Goal: Task Accomplishment & Management: Complete application form

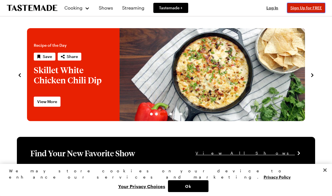
click at [305, 10] on button "Sign Up for FREE" at bounding box center [306, 8] width 38 height 10
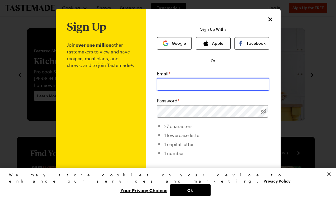
click at [197, 80] on input "email" at bounding box center [213, 84] width 113 height 12
type input "[PERSON_NAME][EMAIL_ADDRESS][PERSON_NAME][DOMAIN_NAME]"
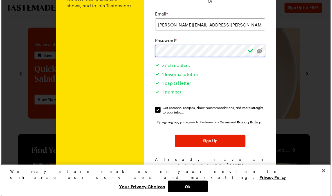
scroll to position [63, 0]
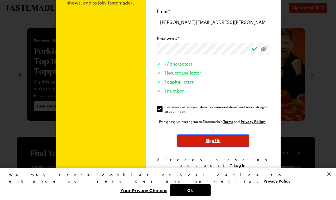
click at [207, 138] on span "Sign Up" at bounding box center [213, 141] width 15 height 6
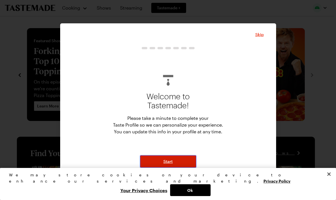
click at [164, 166] on button "Start" at bounding box center [168, 161] width 56 height 12
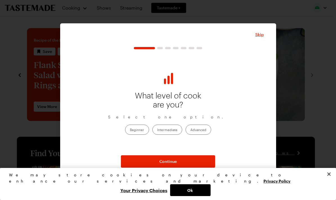
click at [200, 129] on label "Advanced" at bounding box center [199, 130] width 26 height 10
click at [191, 130] on input "Advanced" at bounding box center [191, 130] width 0 height 0
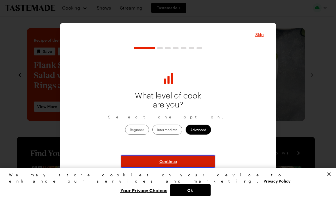
click at [175, 163] on span "Continue" at bounding box center [168, 162] width 17 height 6
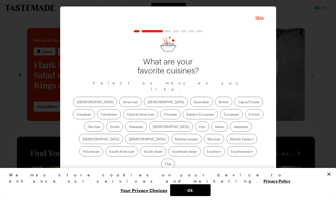
click at [119, 107] on label "American" at bounding box center [130, 102] width 23 height 10
click at [123, 102] on input "American" at bounding box center [123, 102] width 0 height 0
click at [144, 107] on label "[DEMOGRAPHIC_DATA]" at bounding box center [166, 102] width 44 height 10
click at [148, 102] on input "[DEMOGRAPHIC_DATA]" at bounding box center [148, 102] width 0 height 0
click at [215, 104] on label "British" at bounding box center [223, 102] width 17 height 10
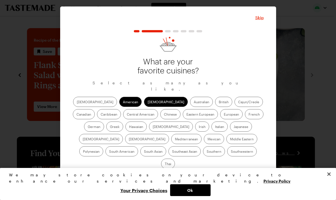
click at [219, 102] on input "British" at bounding box center [219, 102] width 0 height 0
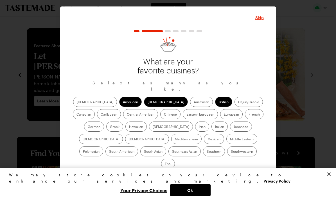
click at [235, 106] on label "Cajun/Creole" at bounding box center [249, 102] width 28 height 10
click at [238, 102] on input "Cajun/Creole" at bounding box center [238, 102] width 0 height 0
click at [121, 109] on label "Caribbean" at bounding box center [109, 114] width 24 height 10
click at [101, 115] on input "Caribbean" at bounding box center [101, 115] width 0 height 0
click at [104, 122] on label "German" at bounding box center [94, 127] width 20 height 10
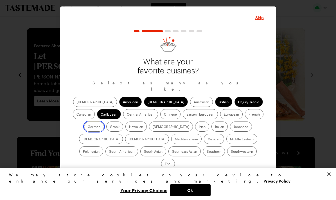
click at [88, 127] on input "German" at bounding box center [88, 127] width 0 height 0
click at [220, 114] on label "European" at bounding box center [231, 114] width 23 height 10
click at [224, 115] on input "European" at bounding box center [224, 115] width 0 height 0
click at [183, 119] on label "Eastern European" at bounding box center [200, 114] width 35 height 10
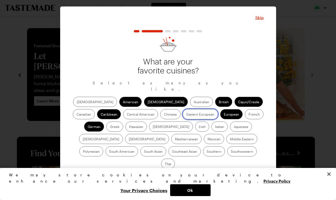
click at [187, 115] on European "Eastern European" at bounding box center [187, 115] width 0 height 0
click at [160, 114] on label "Chinese" at bounding box center [170, 114] width 20 height 10
click at [164, 115] on input "Chinese" at bounding box center [164, 115] width 0 height 0
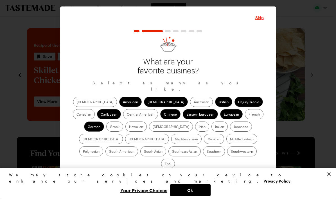
click at [123, 116] on label "Central American" at bounding box center [140, 114] width 35 height 10
click at [127, 115] on American "Central American" at bounding box center [127, 115] width 0 height 0
click at [126, 129] on label "Hawaiian" at bounding box center [136, 127] width 21 height 10
click at [129, 127] on input "Hawaiian" at bounding box center [129, 127] width 0 height 0
click at [195, 131] on label "Irish" at bounding box center [202, 127] width 14 height 10
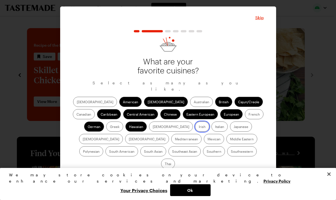
click at [199, 127] on input "Irish" at bounding box center [199, 127] width 0 height 0
click at [212, 132] on label "Italian" at bounding box center [220, 127] width 16 height 10
click at [215, 127] on input "Italian" at bounding box center [215, 127] width 0 height 0
click at [123, 134] on label "[DEMOGRAPHIC_DATA]" at bounding box center [101, 139] width 44 height 10
click at [83, 140] on input "[DEMOGRAPHIC_DATA]" at bounding box center [83, 140] width 0 height 0
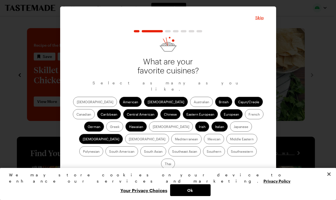
click at [230, 126] on label "Japanese" at bounding box center [241, 127] width 22 height 10
click at [234, 127] on input "Japanese" at bounding box center [234, 127] width 0 height 0
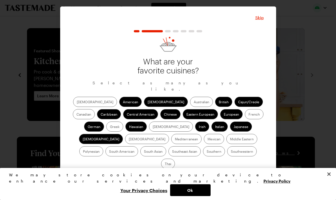
click at [202, 134] on label "Mediterranean" at bounding box center [186, 139] width 30 height 10
click at [175, 140] on input "Mediterranean" at bounding box center [175, 140] width 0 height 0
click at [201, 146] on label "Southeast Asian" at bounding box center [185, 151] width 32 height 10
click at [172, 152] on Asian "Southeast Asian" at bounding box center [172, 152] width 0 height 0
click at [166, 146] on label "South Asian" at bounding box center [153, 151] width 26 height 10
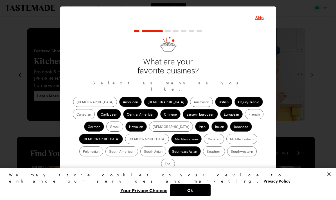
click at [144, 152] on Asian "South Asian" at bounding box center [144, 152] width 0 height 0
click at [138, 146] on label "South American" at bounding box center [122, 151] width 33 height 10
click at [109, 152] on American "South American" at bounding box center [109, 152] width 0 height 0
click at [103, 146] on label "Polynesian" at bounding box center [91, 151] width 24 height 10
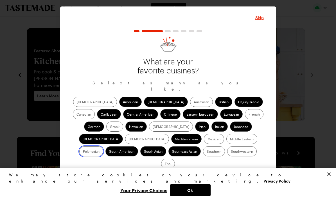
click at [83, 152] on input "Polynesian" at bounding box center [83, 152] width 0 height 0
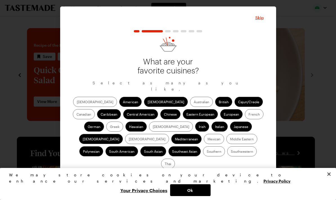
click at [204, 138] on label "Mexican" at bounding box center [214, 139] width 20 height 10
click at [208, 140] on input "Mexican" at bounding box center [208, 140] width 0 height 0
click at [227, 144] on label "Middle Eastern" at bounding box center [242, 139] width 31 height 10
click at [230, 140] on Eastern "Middle Eastern" at bounding box center [230, 140] width 0 height 0
click at [203, 155] on label "Southern" at bounding box center [214, 151] width 22 height 10
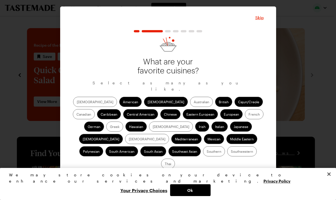
click at [207, 152] on input "Southern" at bounding box center [207, 152] width 0 height 0
click at [227, 154] on label "Southwestern" at bounding box center [242, 151] width 30 height 10
click at [231, 152] on input "Southwestern" at bounding box center [231, 152] width 0 height 0
click at [175, 159] on label "Thai" at bounding box center [168, 164] width 14 height 10
click at [165, 164] on input "Thai" at bounding box center [165, 164] width 0 height 0
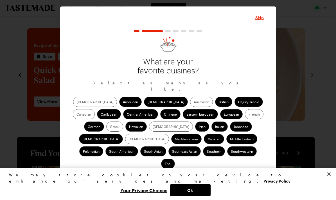
click at [187, 172] on button "Continue" at bounding box center [168, 178] width 94 height 12
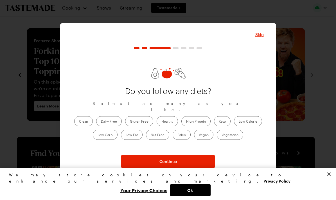
click at [169, 119] on label "Healthy" at bounding box center [167, 121] width 21 height 10
click at [162, 122] on input "Healthy" at bounding box center [162, 122] width 0 height 0
click at [82, 117] on label "Clean" at bounding box center [83, 121] width 19 height 10
click at [79, 122] on input "Clean" at bounding box center [79, 122] width 0 height 0
click at [82, 117] on label "Clean" at bounding box center [83, 121] width 19 height 10
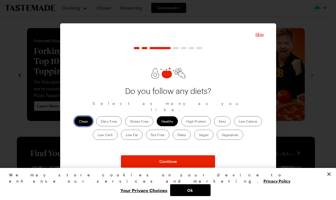
click at [79, 122] on input "Clean" at bounding box center [79, 122] width 0 height 0
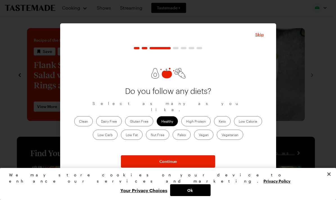
click at [166, 120] on label "Healthy" at bounding box center [167, 121] width 21 height 10
click at [162, 122] on input "Healthy" at bounding box center [162, 122] width 0 height 0
click at [166, 120] on label "Healthy" at bounding box center [167, 121] width 21 height 10
click at [162, 122] on input "Healthy" at bounding box center [162, 122] width 0 height 0
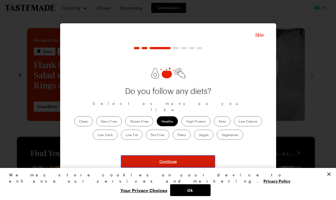
click at [165, 160] on span "Continue" at bounding box center [168, 162] width 17 height 6
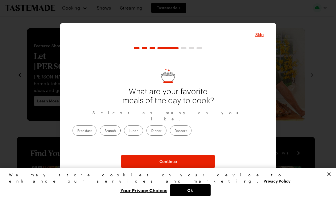
click at [167, 127] on label "Dinner" at bounding box center [157, 131] width 20 height 10
click at [151, 131] on input "Dinner" at bounding box center [151, 131] width 0 height 0
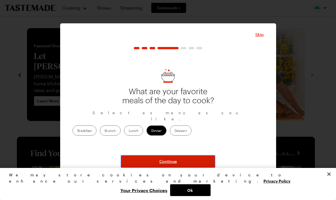
click at [184, 160] on button "Continue" at bounding box center [168, 161] width 94 height 12
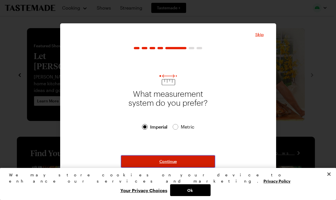
click at [184, 160] on button "Continue" at bounding box center [168, 161] width 94 height 12
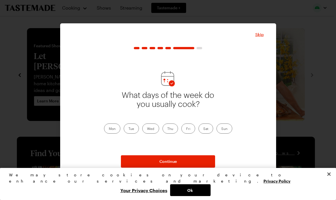
click at [108, 131] on label "Mon" at bounding box center [112, 129] width 16 height 10
click at [109, 129] on input "Mon" at bounding box center [109, 129] width 0 height 0
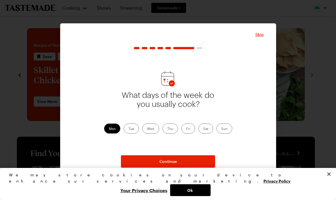
click at [132, 129] on label "Tue" at bounding box center [131, 129] width 15 height 10
click at [129, 129] on input "Tue" at bounding box center [129, 129] width 0 height 0
click at [148, 130] on label "Wed" at bounding box center [150, 129] width 17 height 10
click at [147, 129] on input "Wed" at bounding box center [147, 129] width 0 height 0
click at [163, 128] on label "Thu" at bounding box center [170, 129] width 15 height 10
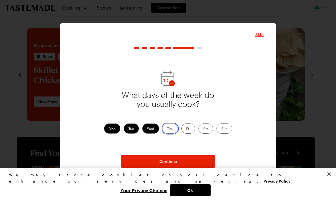
click at [168, 129] on input "Thu" at bounding box center [168, 129] width 0 height 0
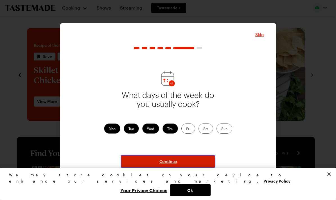
click at [163, 161] on span "Continue" at bounding box center [168, 162] width 17 height 6
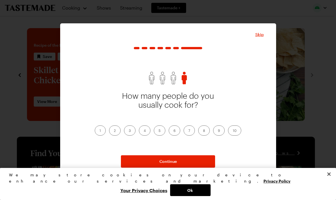
click at [117, 129] on label "2" at bounding box center [115, 131] width 12 height 10
click at [114, 131] on input "2" at bounding box center [114, 131] width 0 height 0
click at [126, 131] on label "3" at bounding box center [130, 131] width 12 height 10
click at [129, 131] on input "3" at bounding box center [129, 131] width 0 height 0
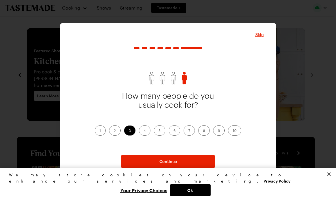
click at [115, 130] on label "2" at bounding box center [115, 131] width 12 height 10
click at [114, 131] on input "2" at bounding box center [114, 131] width 0 height 0
click at [130, 132] on label "3" at bounding box center [130, 131] width 12 height 10
click at [129, 131] on input "3" at bounding box center [129, 131] width 0 height 0
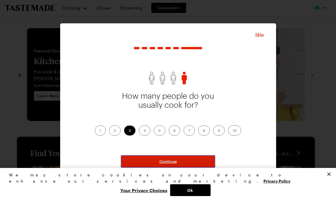
click at [147, 158] on button "Continue" at bounding box center [168, 161] width 94 height 12
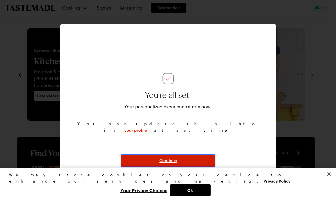
click at [173, 160] on span "Continue" at bounding box center [168, 161] width 17 height 6
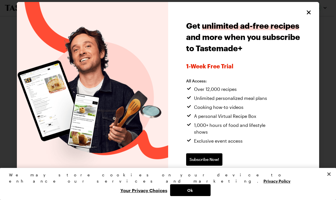
click at [229, 175] on span "Continue without subscribing" at bounding box center [214, 178] width 57 height 6
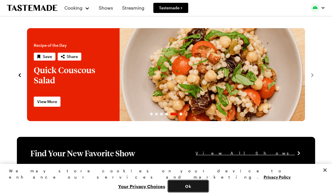
click at [209, 187] on button "Ok" at bounding box center [188, 186] width 41 height 12
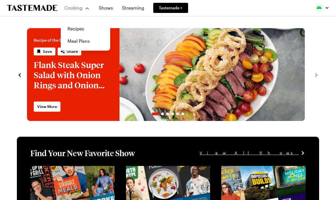
click at [83, 6] on div "Cooking" at bounding box center [77, 8] width 26 height 7
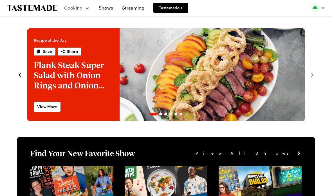
click at [83, 6] on div "Cooking" at bounding box center [77, 8] width 26 height 7
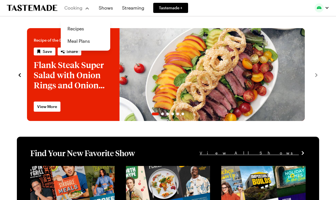
click at [83, 6] on div "Cooking" at bounding box center [77, 8] width 26 height 7
